Goal: Task Accomplishment & Management: Manage account settings

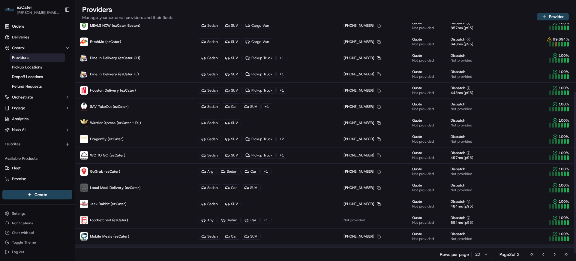
scroll to position [112, 0]
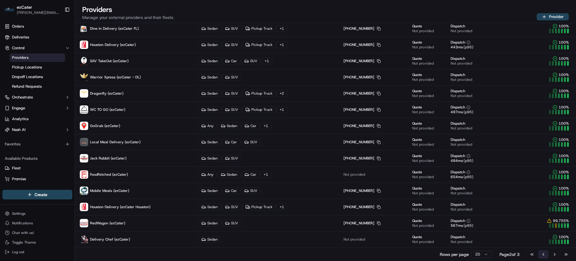
click at [539, 254] on button "Go to previous page" at bounding box center [544, 254] width 10 height 8
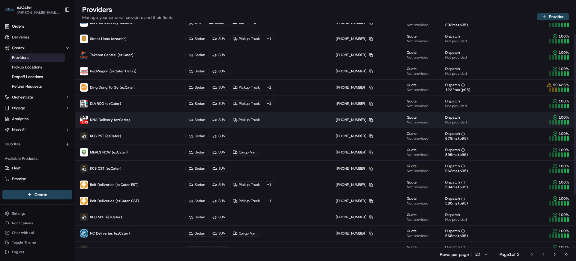
scroll to position [0, 0]
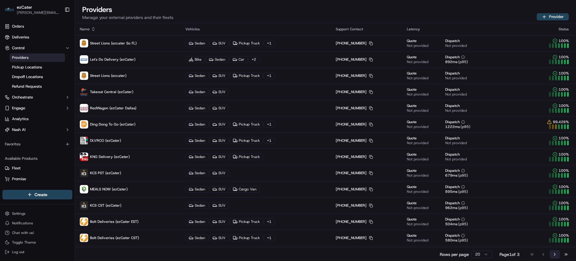
click at [553, 253] on button "Go to next page" at bounding box center [555, 254] width 10 height 8
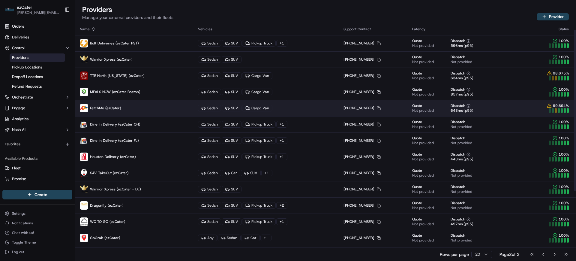
scroll to position [38, 0]
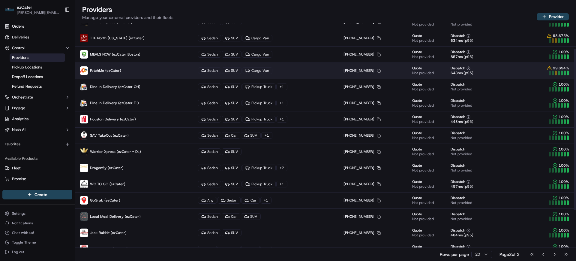
click at [128, 73] on p "FetchMe (ezCater)" at bounding box center [134, 70] width 109 height 8
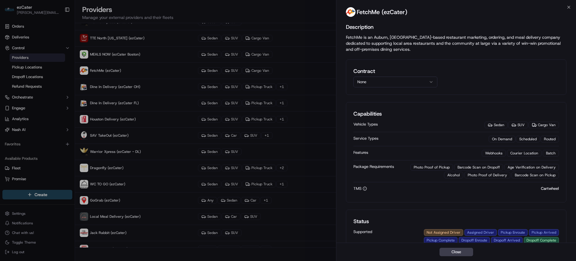
click at [376, 80] on button "None" at bounding box center [396, 82] width 84 height 11
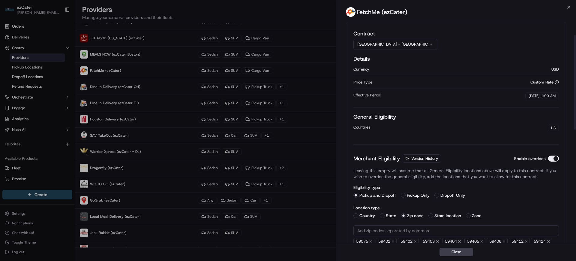
click at [384, 43] on button "[GEOGRAPHIC_DATA] - [GEOGRAPHIC_DATA]" at bounding box center [396, 44] width 84 height 11
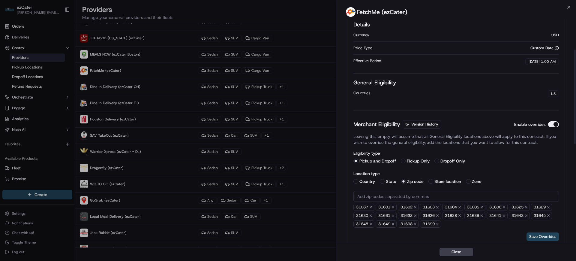
scroll to position [42, 0]
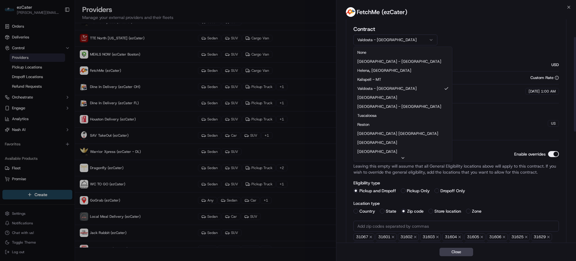
click at [393, 38] on button "Valdosta - [GEOGRAPHIC_DATA]" at bounding box center [396, 40] width 84 height 11
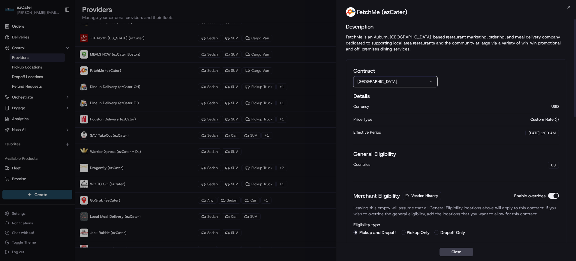
scroll to position [0, 0]
click at [385, 83] on button "[GEOGRAPHIC_DATA]" at bounding box center [396, 82] width 84 height 11
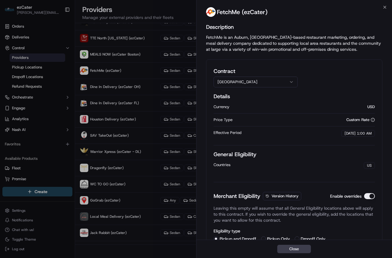
click at [345, 69] on div "Contract [GEOGRAPHIC_DATA]" at bounding box center [293, 77] width 161 height 20
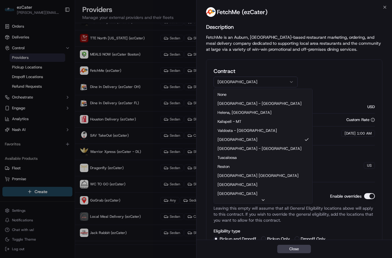
click at [249, 80] on button "[GEOGRAPHIC_DATA]" at bounding box center [255, 82] width 84 height 11
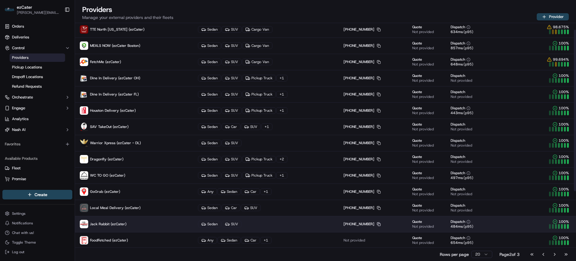
scroll to position [112, 0]
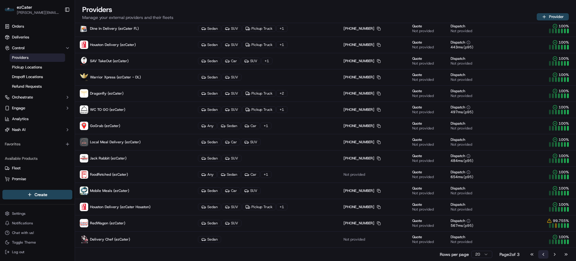
click at [545, 253] on button "Go to previous page" at bounding box center [544, 254] width 10 height 8
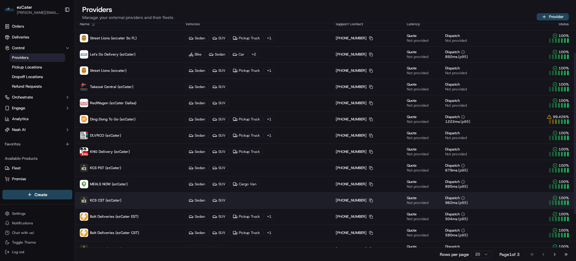
scroll to position [0, 0]
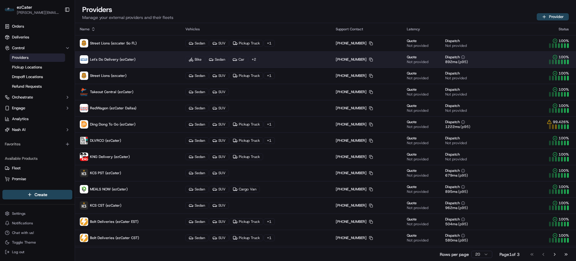
click at [114, 60] on span "Let's Do Delivery (ezCater)" at bounding box center [113, 59] width 46 height 5
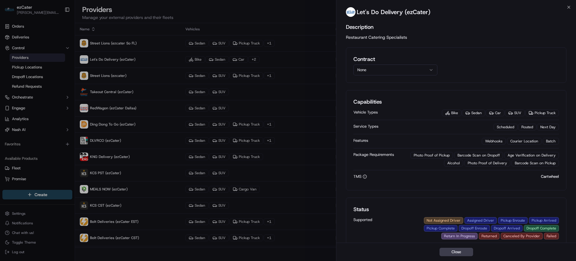
click at [369, 70] on button "None" at bounding box center [396, 70] width 84 height 11
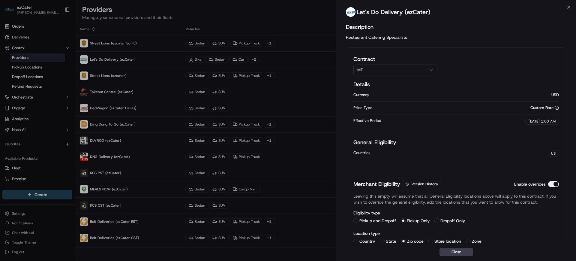
click at [484, 37] on p "Restaurant Catering Specialists" at bounding box center [456, 37] width 221 height 6
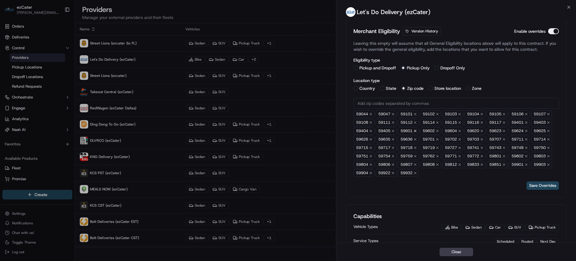
click at [418, 131] on icon "button" at bounding box center [415, 131] width 4 height 4
click at [417, 131] on icon "button" at bounding box center [415, 131] width 4 height 4
click at [417, 130] on icon "button" at bounding box center [415, 131] width 4 height 4
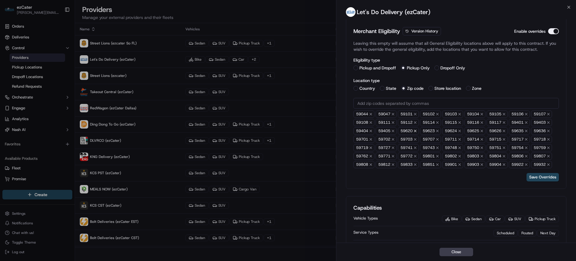
click at [417, 131] on icon "button" at bounding box center [416, 131] width 2 height 2
click at [417, 131] on icon "button" at bounding box center [415, 131] width 4 height 4
click at [417, 131] on icon "button" at bounding box center [416, 131] width 2 height 2
click at [418, 130] on icon "button" at bounding box center [415, 131] width 4 height 4
click at [417, 130] on icon "button" at bounding box center [416, 131] width 2 height 2
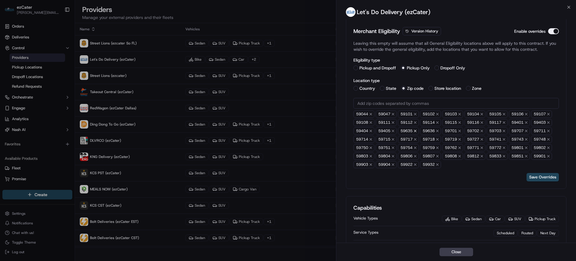
click at [417, 130] on icon "button" at bounding box center [416, 131] width 2 height 2
click at [418, 131] on icon "button" at bounding box center [415, 131] width 4 height 4
click at [537, 179] on button "Save Overrides" at bounding box center [543, 177] width 32 height 8
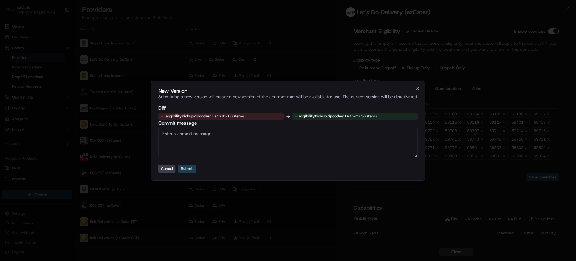
click at [189, 169] on button "Submit" at bounding box center [187, 168] width 18 height 8
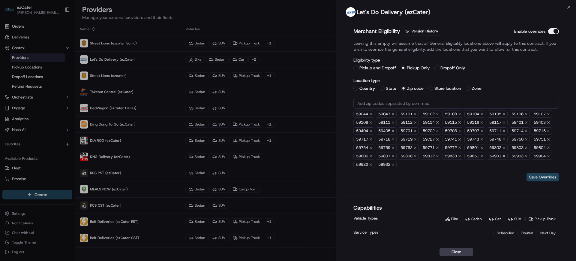
click at [506, 157] on icon "button" at bounding box center [504, 156] width 4 height 4
click at [506, 156] on icon "button" at bounding box center [504, 156] width 4 height 4
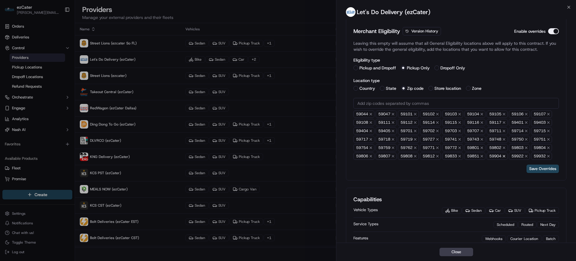
click at [505, 156] on icon "button" at bounding box center [504, 156] width 2 height 2
click at [506, 156] on icon "button" at bounding box center [504, 156] width 4 height 4
click at [505, 156] on icon "button" at bounding box center [504, 156] width 2 height 2
click at [542, 170] on button "Save Overrides" at bounding box center [543, 168] width 32 height 8
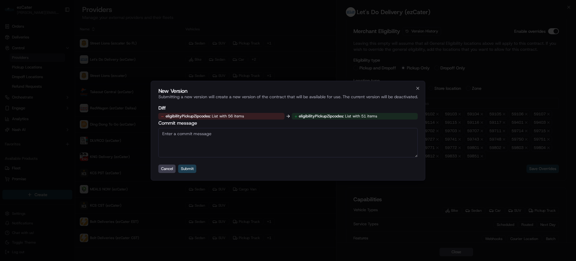
click at [185, 168] on button "Submit" at bounding box center [187, 168] width 18 height 8
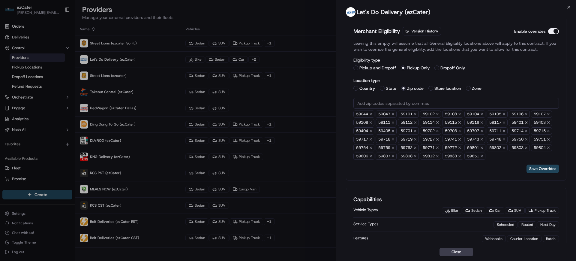
click at [529, 124] on icon "button" at bounding box center [526, 122] width 4 height 4
click at [529, 122] on icon "button" at bounding box center [526, 122] width 4 height 4
click at [528, 122] on icon "button" at bounding box center [527, 123] width 2 height 2
click at [529, 123] on icon "button" at bounding box center [526, 122] width 4 height 4
click at [538, 170] on button "Save Overrides" at bounding box center [543, 168] width 32 height 8
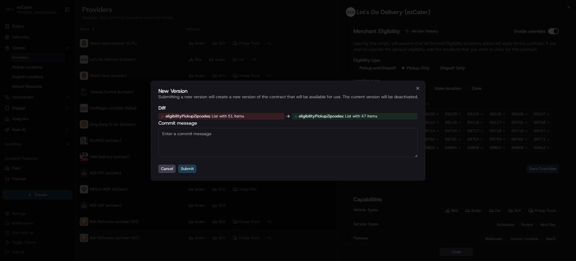
click at [189, 167] on button "Submit" at bounding box center [187, 168] width 18 height 8
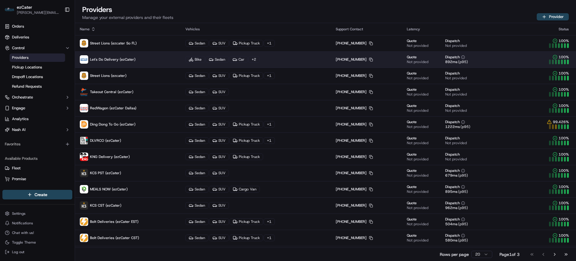
click at [109, 62] on span "Let's Do Delivery (ezCater)" at bounding box center [113, 59] width 46 height 5
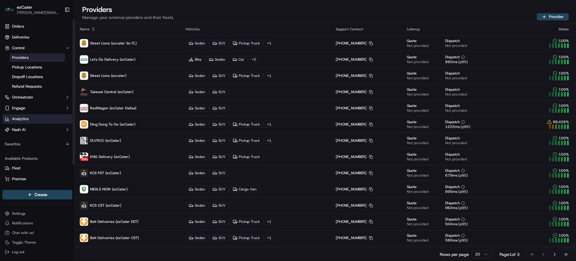
click at [30, 119] on link "Analytics" at bounding box center [37, 119] width 70 height 10
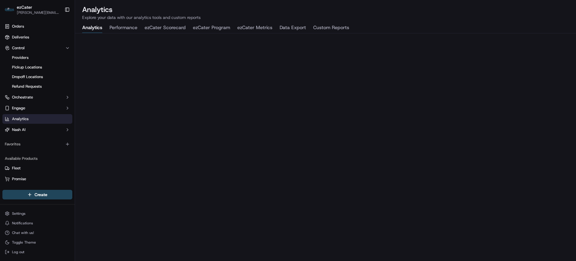
click at [219, 28] on button "ezCater Program" at bounding box center [211, 28] width 37 height 10
